Goal: Task Accomplishment & Management: Use online tool/utility

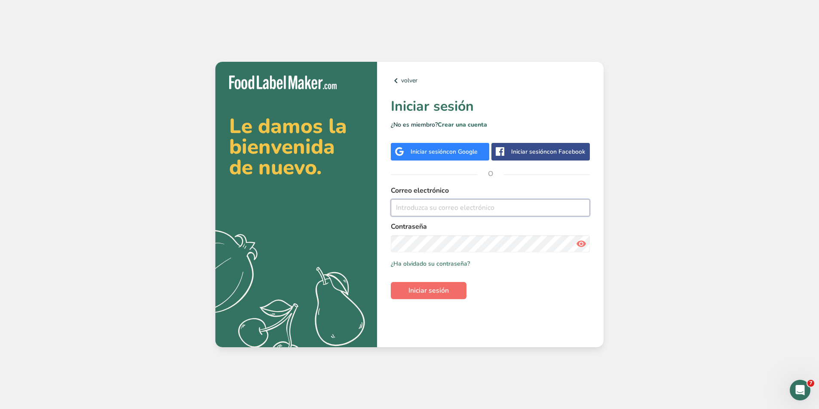
type input "[PERSON_NAME][EMAIL_ADDRESS][PERSON_NAME][DOMAIN_NAME]"
click at [414, 295] on span "Iniciar sesión" at bounding box center [428, 291] width 40 height 10
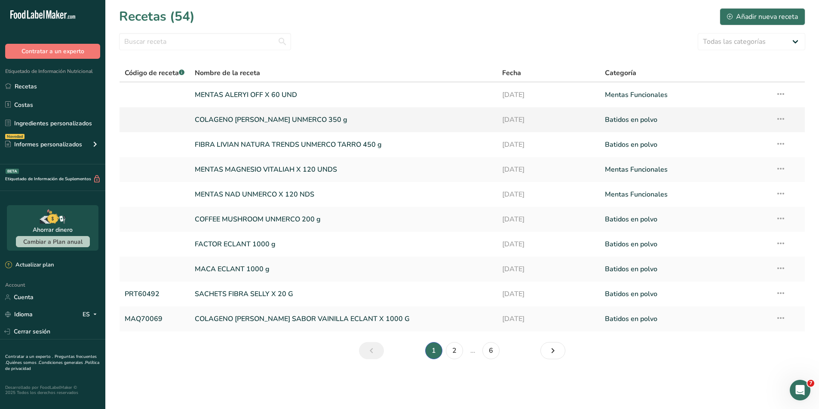
click at [278, 113] on link "COLAGENO [PERSON_NAME] UNMERCO 350 g" at bounding box center [343, 120] width 297 height 18
